Goal: Entertainment & Leisure: Browse casually

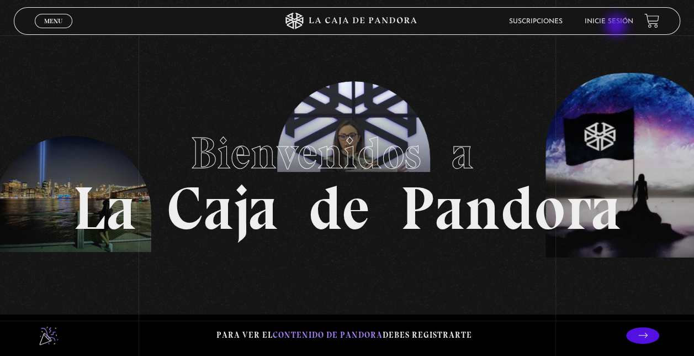
click at [619, 25] on link "Inicie sesión" at bounding box center [609, 21] width 49 height 7
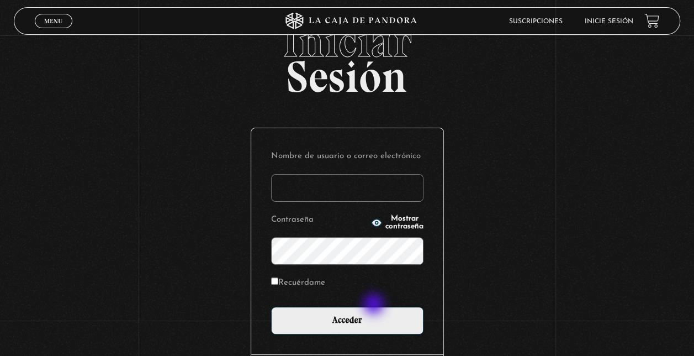
scroll to position [55, 0]
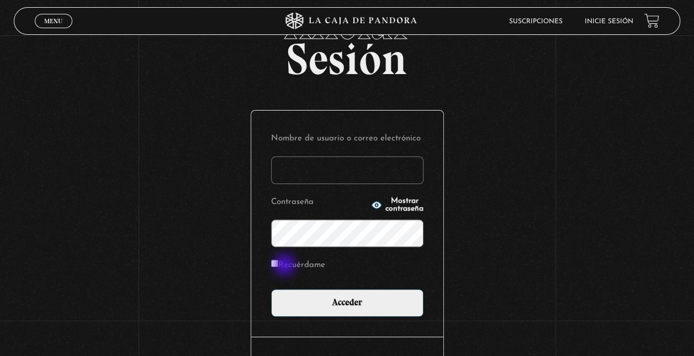
type input "[EMAIL_ADDRESS][DOMAIN_NAME]"
click at [278, 263] on input "Recuérdame" at bounding box center [274, 263] width 7 height 7
checkbox input "true"
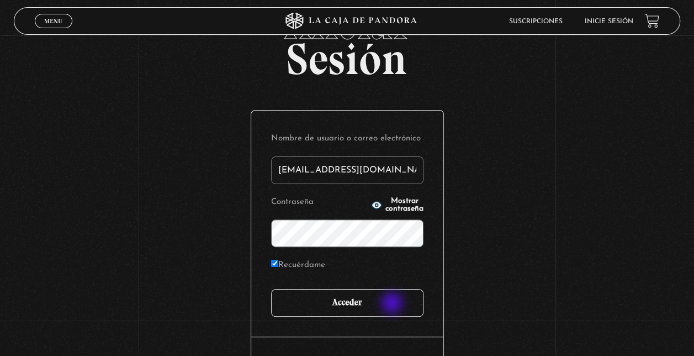
click at [393, 304] on input "Acceder" at bounding box center [347, 303] width 152 height 28
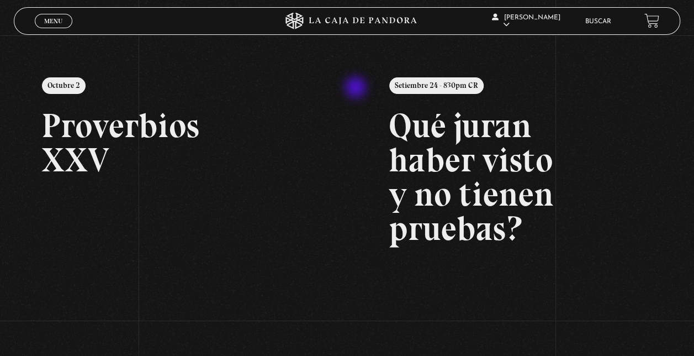
scroll to position [166, 0]
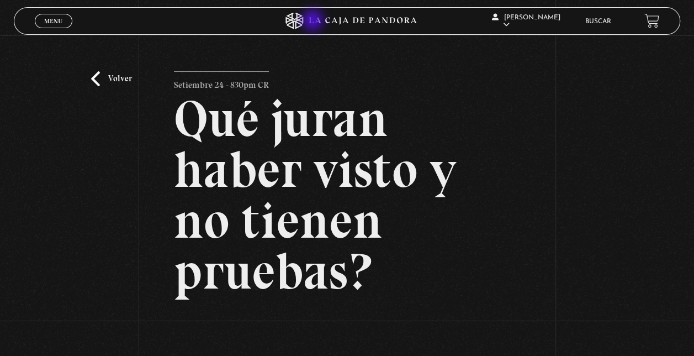
click at [314, 21] on icon at bounding box center [347, 21] width 208 height 17
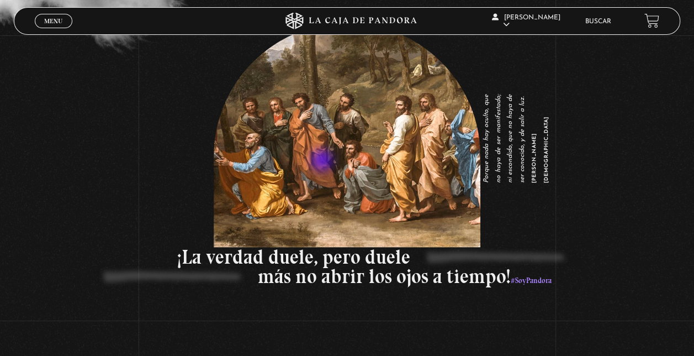
scroll to position [1381, 0]
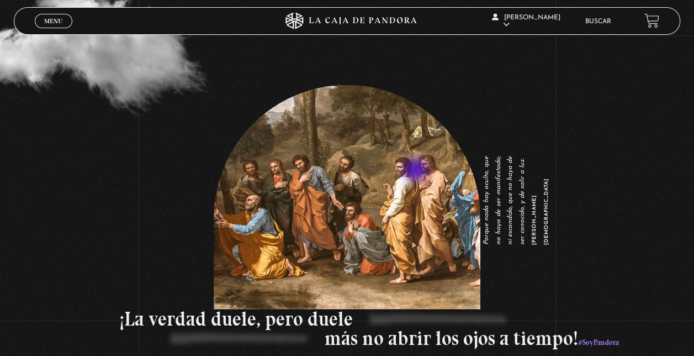
click at [418, 171] on figure "Porque nada hay oculto, que no haya de ser manifestado; ni escondido, que no ha…" at bounding box center [347, 197] width 267 height 224
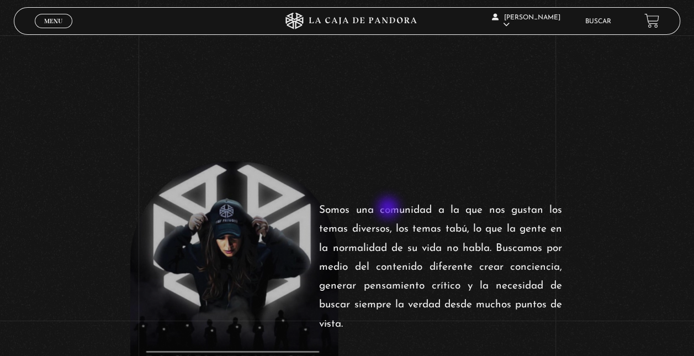
scroll to position [0, 0]
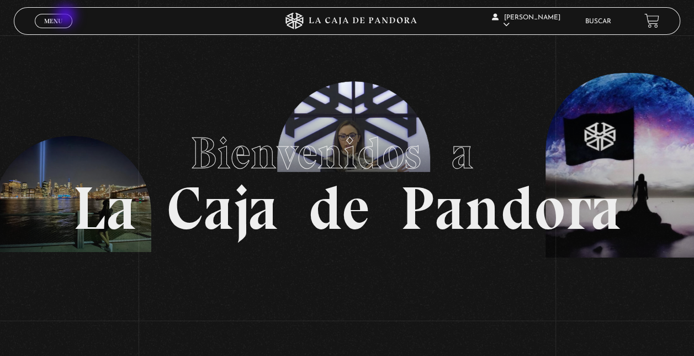
click at [67, 17] on link "Menu Cerrar" at bounding box center [54, 21] width 38 height 14
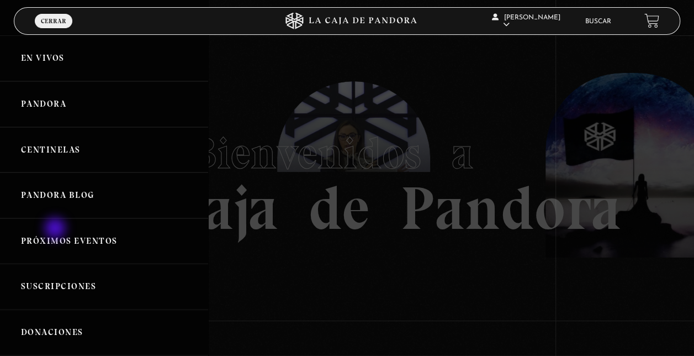
click at [56, 230] on link "Próximos Eventos" at bounding box center [104, 241] width 208 height 46
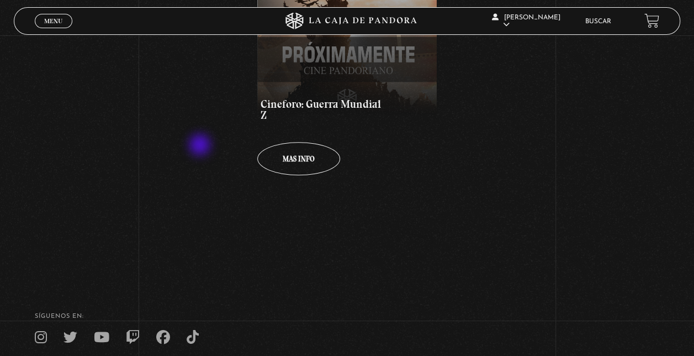
scroll to position [320, 0]
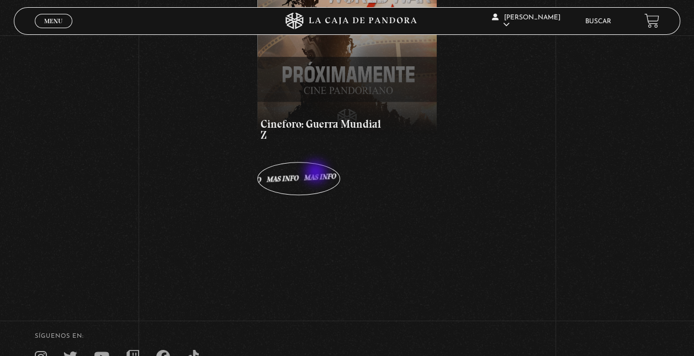
click at [317, 173] on link "Mas info Mas info Mas info Mas info Mas info" at bounding box center [298, 178] width 83 height 33
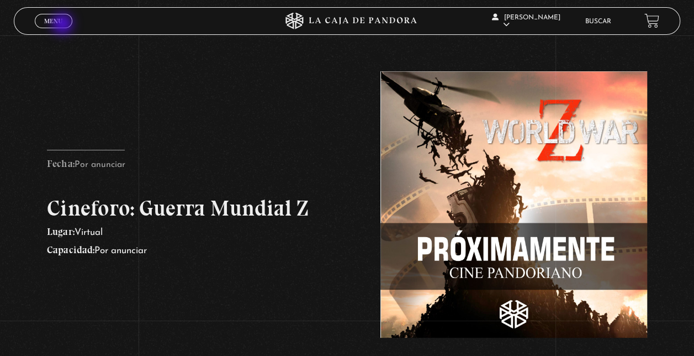
click at [63, 24] on link "Menu Cerrar" at bounding box center [54, 21] width 38 height 14
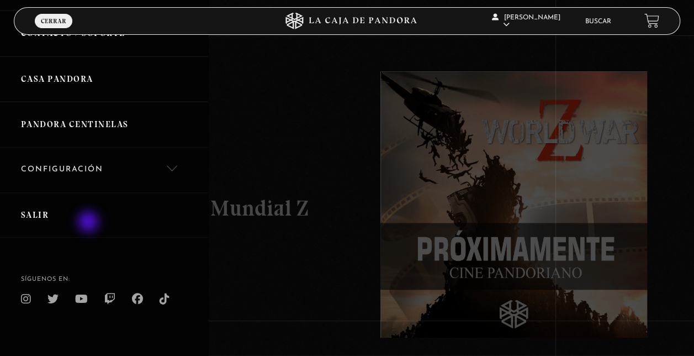
scroll to position [335, 0]
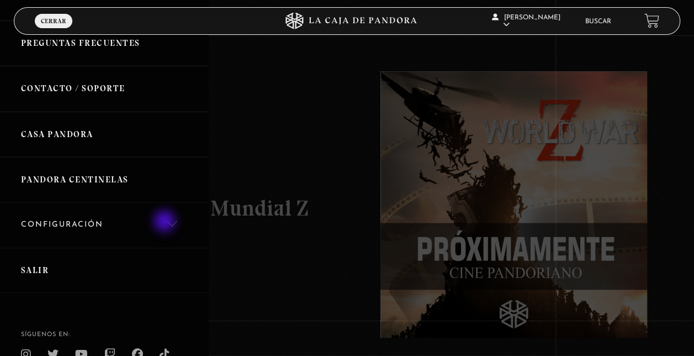
click at [166, 222] on link "Configuración" at bounding box center [104, 225] width 208 height 45
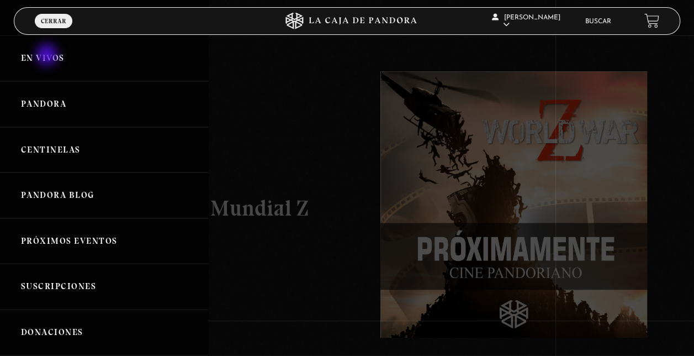
click at [48, 56] on link "En vivos" at bounding box center [104, 58] width 208 height 46
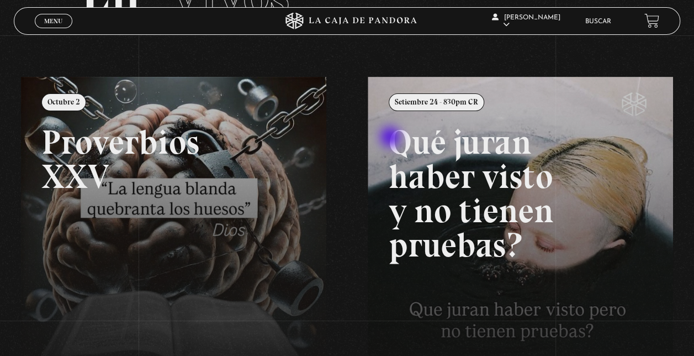
scroll to position [110, 0]
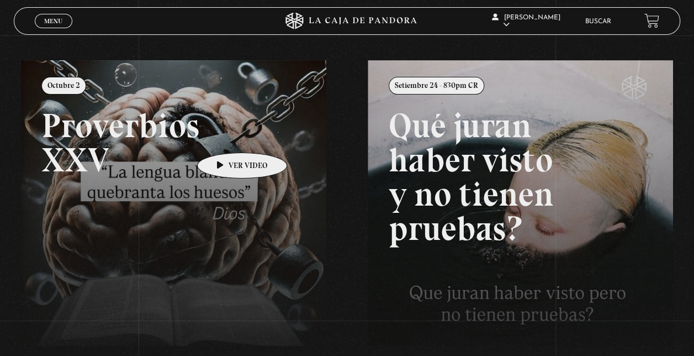
click at [225, 136] on link at bounding box center [368, 238] width 694 height 356
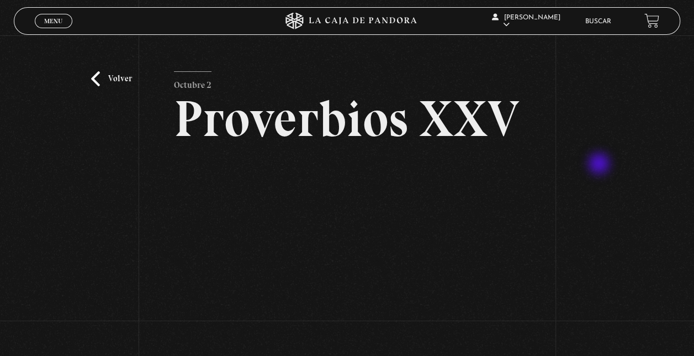
scroll to position [55, 0]
